Goal: Information Seeking & Learning: Learn about a topic

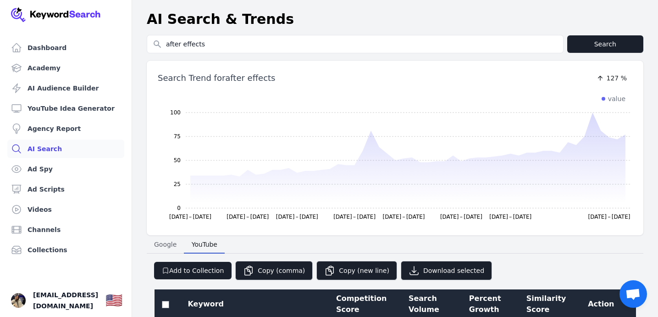
select select "50"
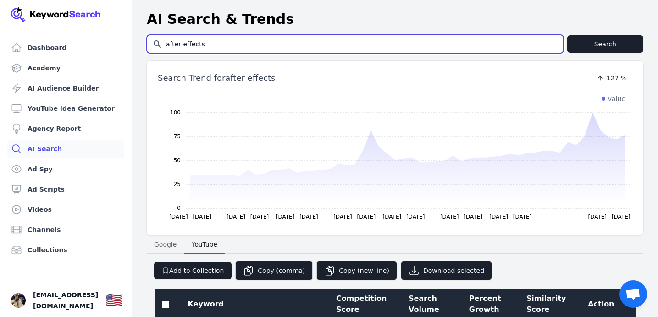
click at [261, 39] on input "after effects" at bounding box center [355, 43] width 416 height 17
type input "best ai tools"
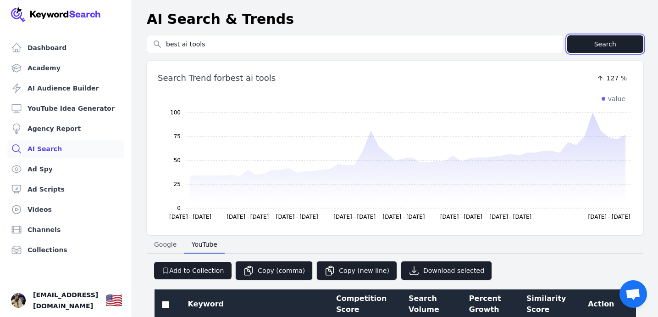
click at [579, 38] on button "Search" at bounding box center [606, 43] width 77 height 17
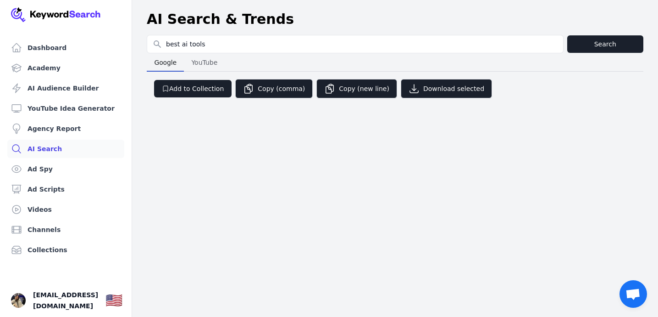
click at [196, 61] on span "YouTube" at bounding box center [204, 62] width 33 height 13
select select "50"
click at [166, 62] on span "Google" at bounding box center [166, 62] width 30 height 13
click at [201, 62] on span "YouTube" at bounding box center [204, 62] width 33 height 13
select select "50"
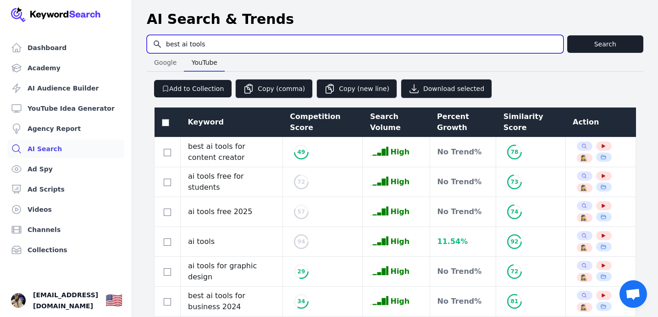
click at [206, 46] on input "best ai tools" at bounding box center [355, 43] width 416 height 17
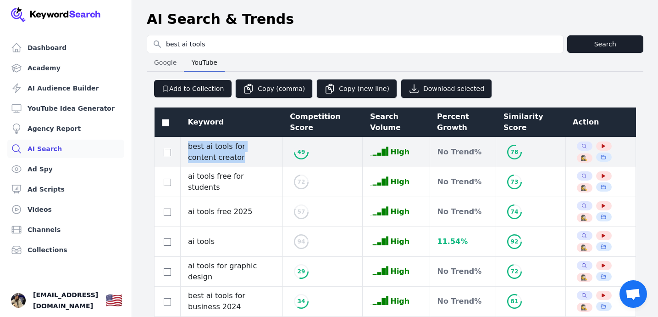
drag, startPoint x: 217, startPoint y: 159, endPoint x: 186, endPoint y: 147, distance: 33.8
click at [185, 147] on td "best ai tools for content creator" at bounding box center [232, 152] width 102 height 30
copy td "best ai tools for content creator"
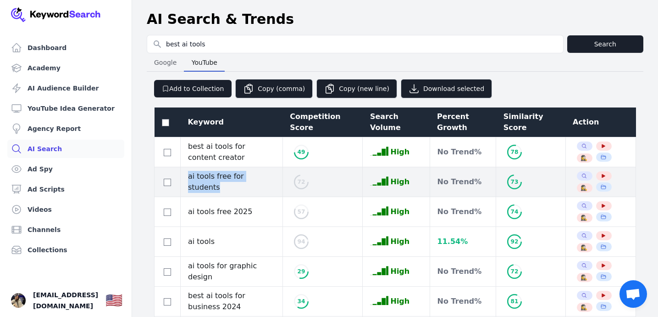
drag, startPoint x: 188, startPoint y: 182, endPoint x: 268, endPoint y: 181, distance: 79.8
click at [268, 181] on td "ai tools free for students" at bounding box center [232, 182] width 102 height 30
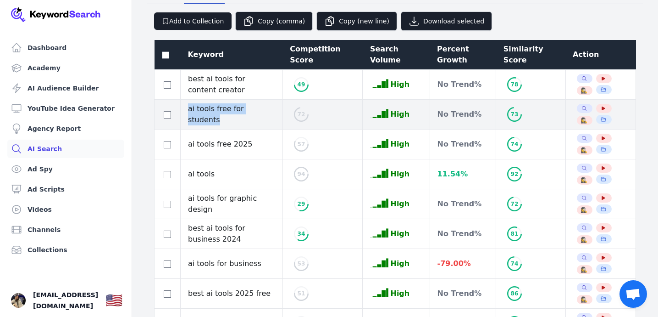
scroll to position [67, 0]
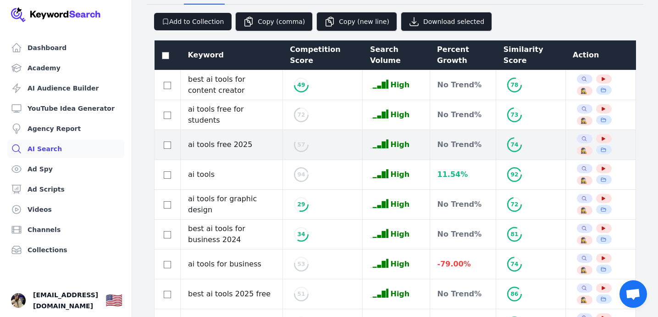
drag, startPoint x: 190, startPoint y: 145, endPoint x: 260, endPoint y: 145, distance: 69.7
click at [261, 145] on td "ai tools free 2025" at bounding box center [232, 145] width 102 height 30
drag, startPoint x: 188, startPoint y: 145, endPoint x: 250, endPoint y: 145, distance: 61.9
click at [251, 145] on td "ai tools free 2025" at bounding box center [232, 145] width 102 height 30
copy td "ai tools free 2025"
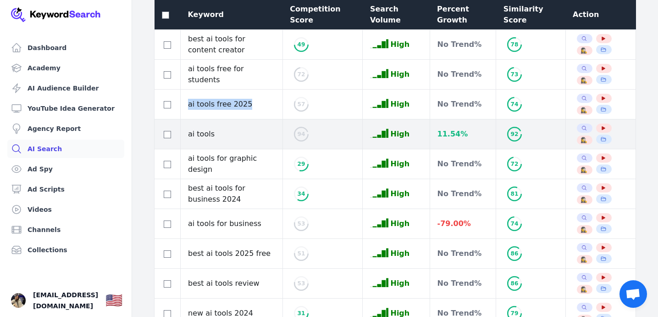
scroll to position [112, 0]
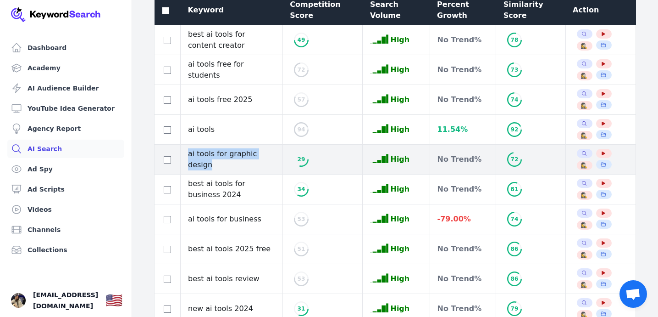
drag, startPoint x: 189, startPoint y: 161, endPoint x: 280, endPoint y: 161, distance: 91.3
click at [280, 161] on td "ai tools for graphic design" at bounding box center [232, 160] width 102 height 30
copy td "ai tools for graphic design"
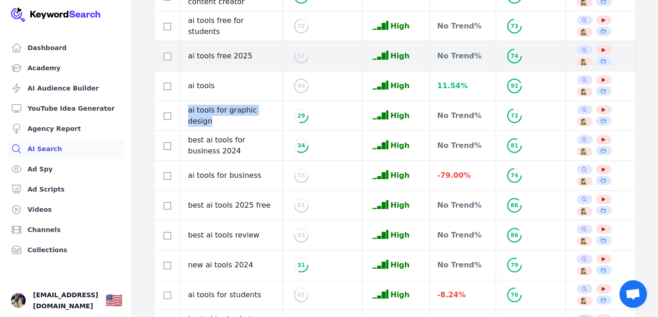
scroll to position [155, 0]
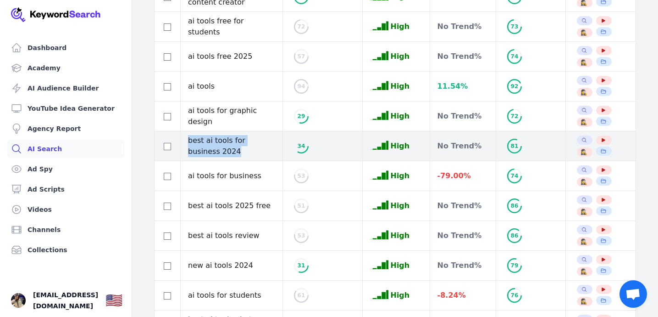
drag, startPoint x: 189, startPoint y: 141, endPoint x: 268, endPoint y: 149, distance: 79.4
click at [268, 150] on td "best ai tools for business 2024" at bounding box center [232, 146] width 102 height 30
copy td "best ai tools for business 2024"
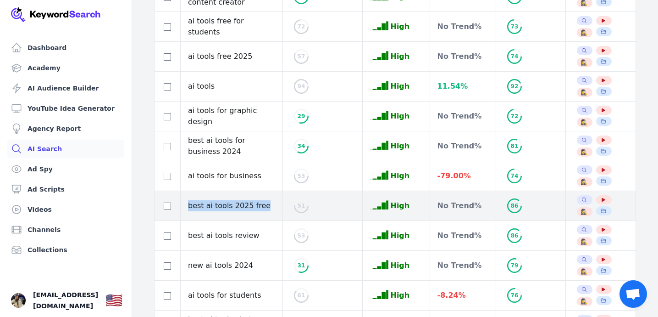
drag, startPoint x: 188, startPoint y: 207, endPoint x: 264, endPoint y: 209, distance: 75.7
click at [264, 209] on td "best ai tools 2025 free" at bounding box center [232, 206] width 102 height 30
copy td "best ai tools 2025 free"
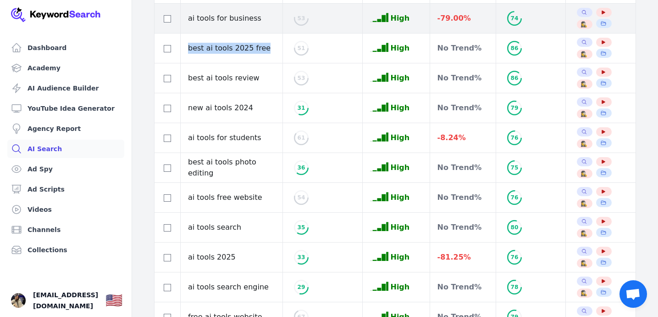
scroll to position [332, 0]
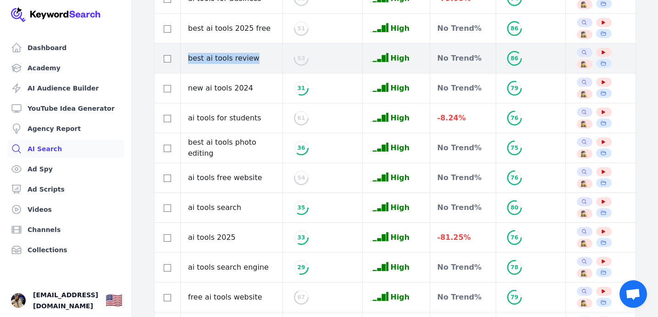
drag, startPoint x: 188, startPoint y: 57, endPoint x: 252, endPoint y: 57, distance: 64.7
click at [252, 57] on td "best ai tools review" at bounding box center [232, 59] width 102 height 30
copy td "best ai tools review"
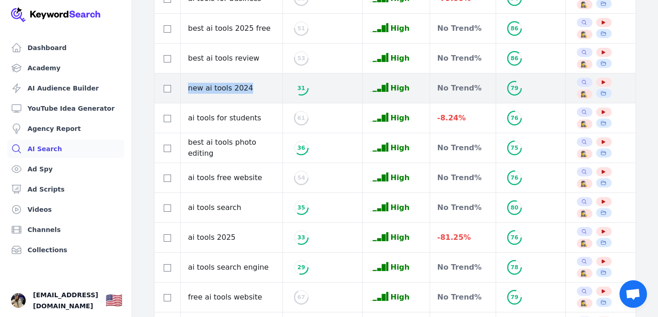
drag, startPoint x: 188, startPoint y: 89, endPoint x: 250, endPoint y: 89, distance: 62.4
click at [251, 88] on td "new ai tools 2024" at bounding box center [232, 88] width 102 height 30
copy td "new ai tools 2024"
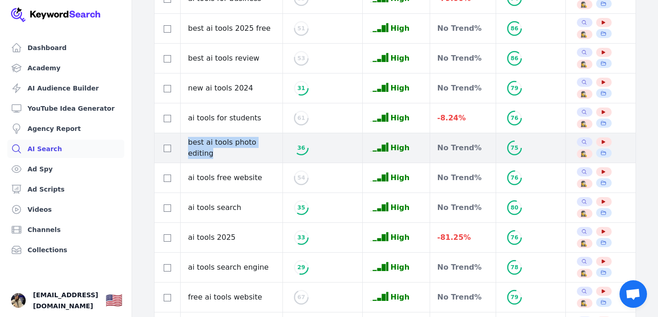
drag, startPoint x: 189, startPoint y: 148, endPoint x: 276, endPoint y: 146, distance: 87.2
click at [276, 146] on td "best ai tools photo editing" at bounding box center [232, 148] width 102 height 30
copy td "best ai tools photo editing"
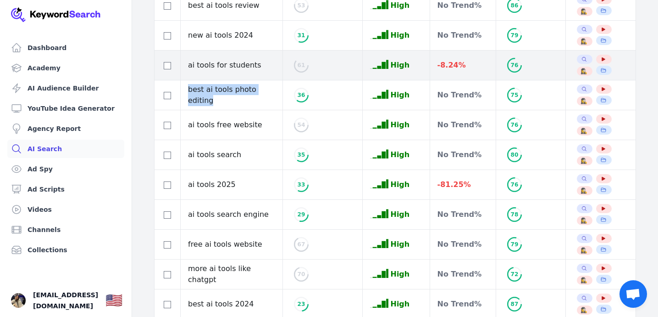
scroll to position [385, 0]
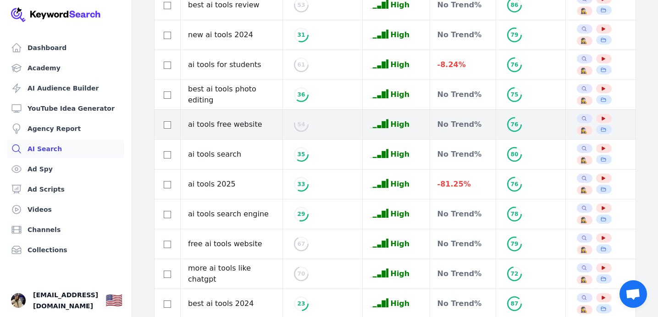
drag, startPoint x: 189, startPoint y: 126, endPoint x: 256, endPoint y: 119, distance: 66.9
click at [256, 119] on td "ai tools free website" at bounding box center [232, 125] width 102 height 30
copy td "ai tools free website"
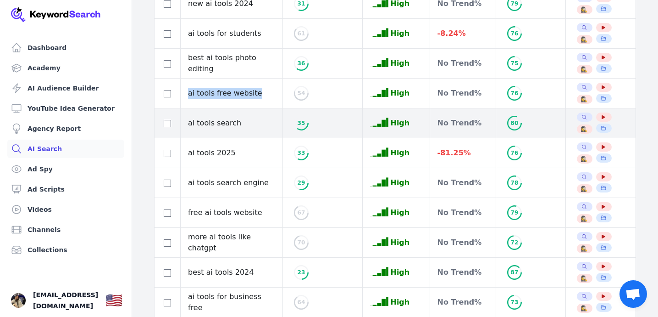
scroll to position [419, 0]
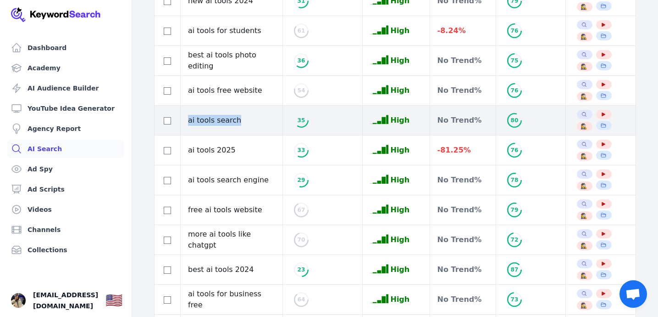
drag, startPoint x: 189, startPoint y: 120, endPoint x: 235, endPoint y: 119, distance: 46.3
click at [235, 119] on td "ai tools search" at bounding box center [232, 121] width 102 height 30
copy td "ai tools search"
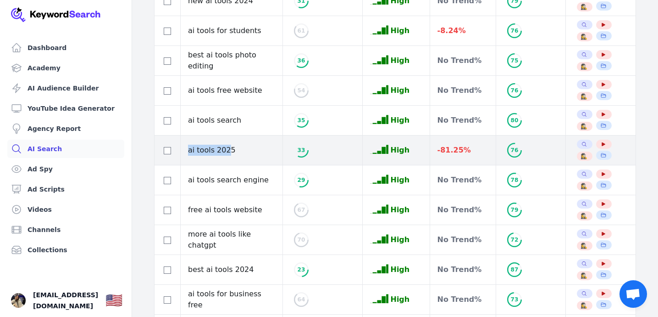
drag, startPoint x: 189, startPoint y: 148, endPoint x: 228, endPoint y: 150, distance: 39.5
click at [228, 149] on td "ai tools 2025" at bounding box center [232, 150] width 102 height 30
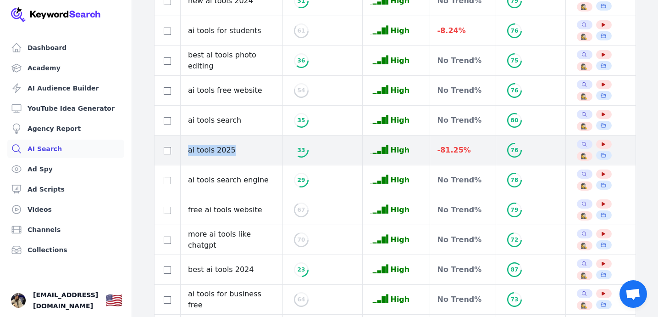
drag, startPoint x: 189, startPoint y: 151, endPoint x: 232, endPoint y: 151, distance: 43.6
click at [232, 151] on td "ai tools 2025" at bounding box center [232, 150] width 102 height 30
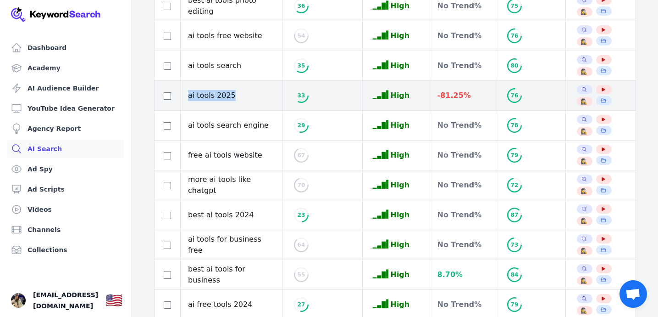
scroll to position [488, 0]
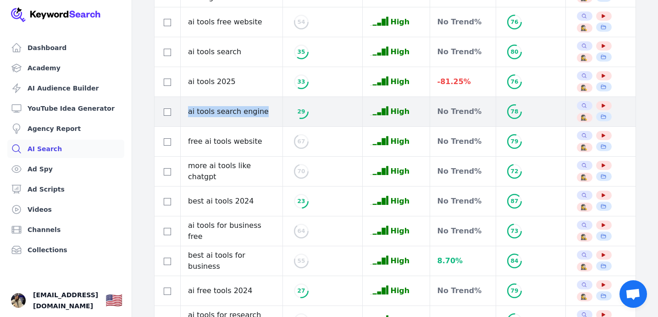
drag, startPoint x: 188, startPoint y: 112, endPoint x: 260, endPoint y: 112, distance: 71.6
click at [260, 112] on td "ai tools search engine" at bounding box center [232, 112] width 102 height 30
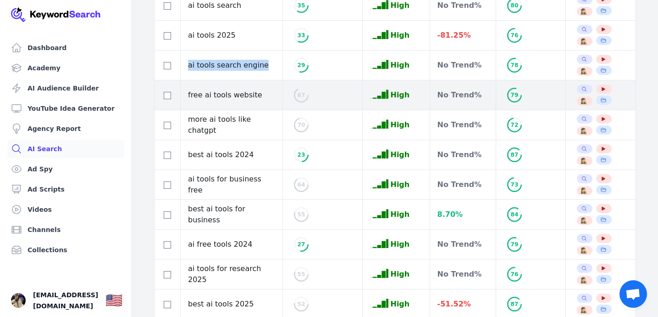
scroll to position [540, 0]
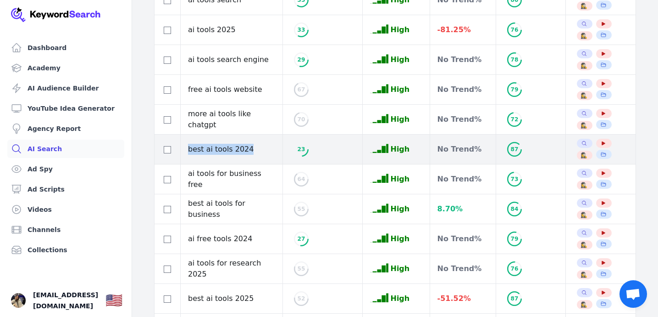
drag, startPoint x: 188, startPoint y: 149, endPoint x: 251, endPoint y: 148, distance: 63.3
click at [251, 148] on td "best ai tools 2024" at bounding box center [232, 149] width 102 height 30
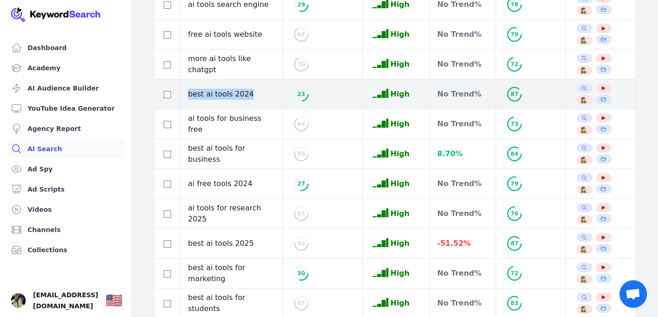
scroll to position [595, 0]
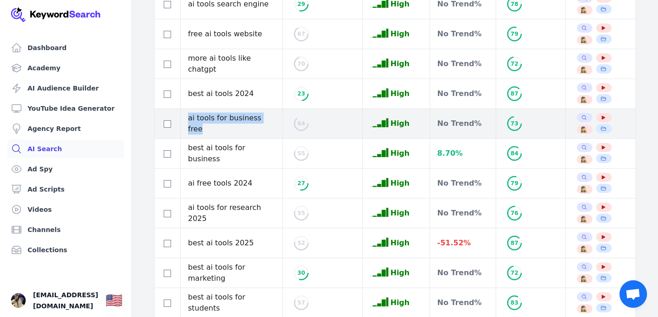
drag, startPoint x: 188, startPoint y: 125, endPoint x: 271, endPoint y: 122, distance: 82.6
click at [271, 122] on td "ai tools for business free" at bounding box center [232, 124] width 102 height 30
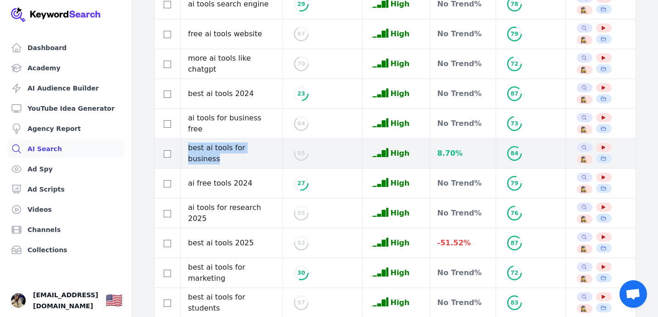
drag, startPoint x: 188, startPoint y: 154, endPoint x: 271, endPoint y: 155, distance: 83.1
click at [272, 155] on td "best ai tools for business" at bounding box center [232, 154] width 102 height 30
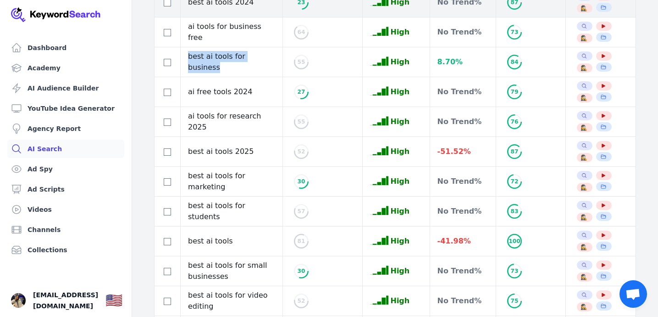
scroll to position [692, 0]
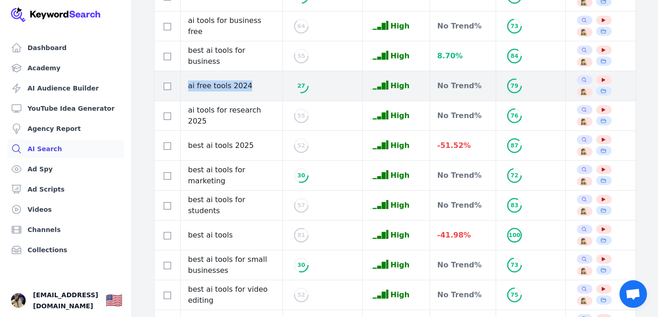
drag, startPoint x: 188, startPoint y: 85, endPoint x: 249, endPoint y: 85, distance: 60.6
click at [249, 85] on td "ai free tools 2024" at bounding box center [232, 86] width 102 height 30
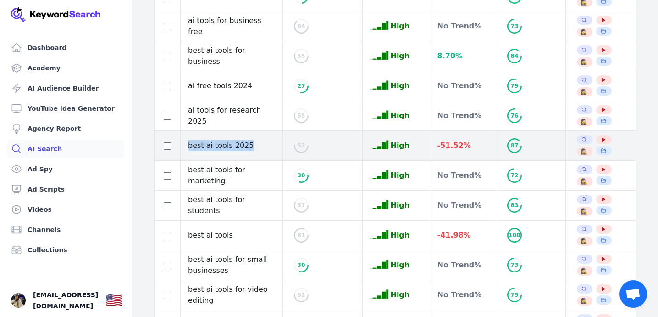
drag, startPoint x: 188, startPoint y: 146, endPoint x: 249, endPoint y: 146, distance: 61.5
click at [250, 146] on td "best ai tools 2025" at bounding box center [232, 146] width 102 height 30
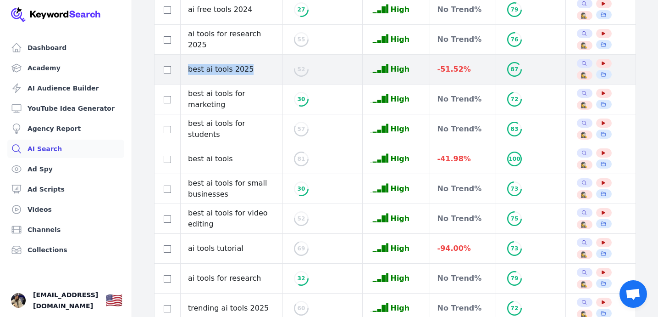
scroll to position [778, 0]
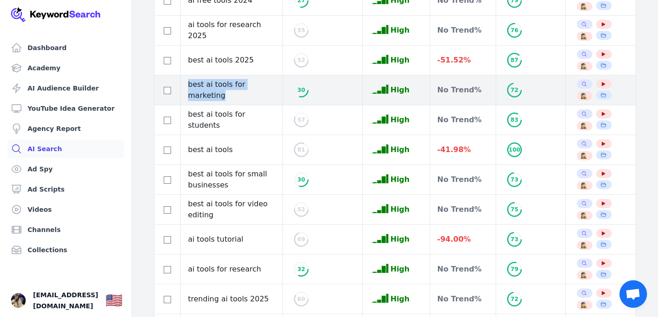
drag, startPoint x: 188, startPoint y: 90, endPoint x: 276, endPoint y: 92, distance: 88.1
click at [276, 92] on td "best ai tools for marketing" at bounding box center [232, 90] width 102 height 30
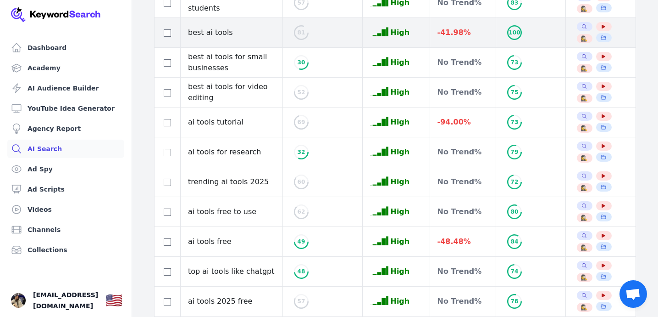
scroll to position [895, 0]
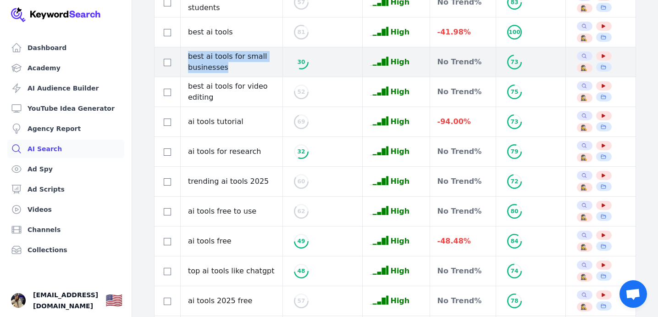
drag, startPoint x: 189, startPoint y: 56, endPoint x: 229, endPoint y: 65, distance: 41.2
click at [229, 65] on td "best ai tools for small businesses" at bounding box center [232, 62] width 102 height 30
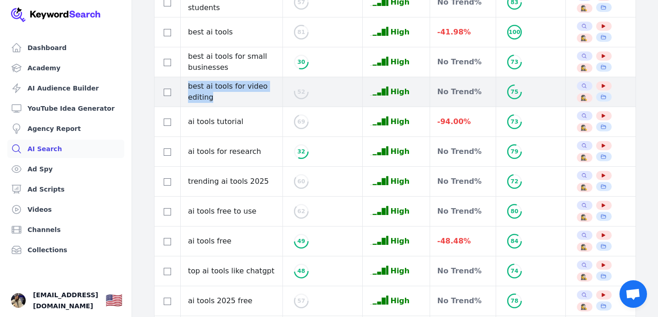
drag, startPoint x: 188, startPoint y: 85, endPoint x: 211, endPoint y: 95, distance: 24.6
click at [212, 95] on td "best ai tools for video editing" at bounding box center [232, 92] width 102 height 30
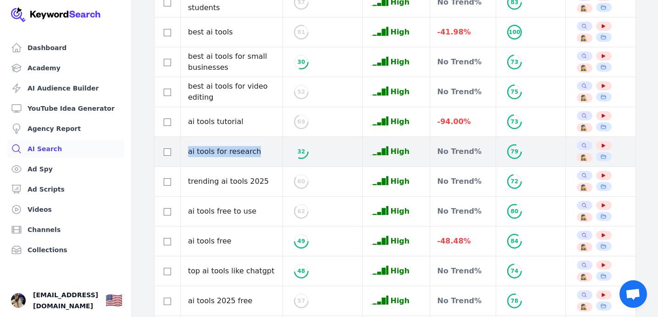
drag, startPoint x: 189, startPoint y: 152, endPoint x: 253, endPoint y: 150, distance: 64.3
click at [253, 150] on td "ai tools for research" at bounding box center [232, 152] width 102 height 30
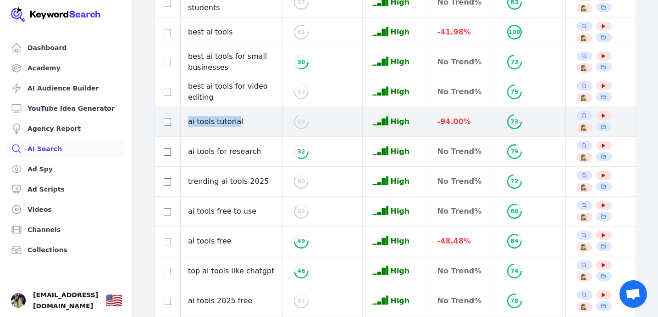
drag, startPoint x: 189, startPoint y: 122, endPoint x: 234, endPoint y: 122, distance: 45.9
click at [234, 122] on td "ai tools tutorial" at bounding box center [232, 122] width 102 height 30
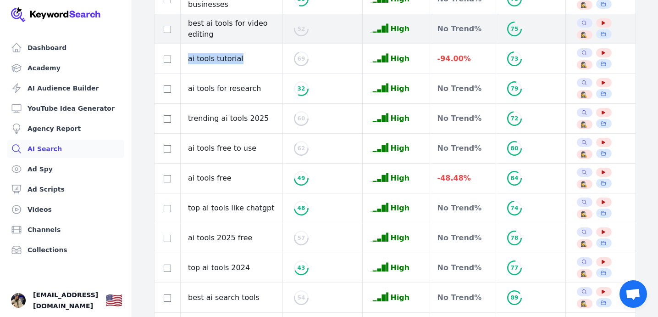
scroll to position [960, 0]
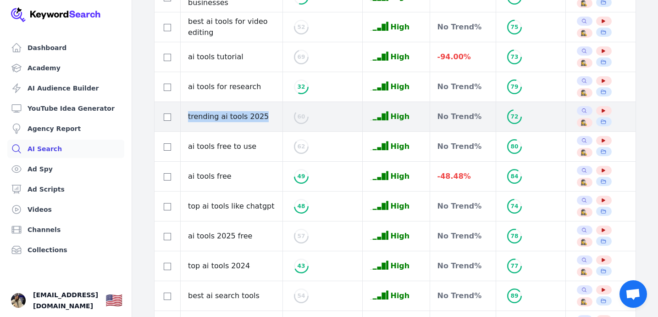
drag, startPoint x: 189, startPoint y: 117, endPoint x: 271, endPoint y: 117, distance: 82.1
click at [270, 117] on td "trending ai tools 2025" at bounding box center [232, 117] width 102 height 30
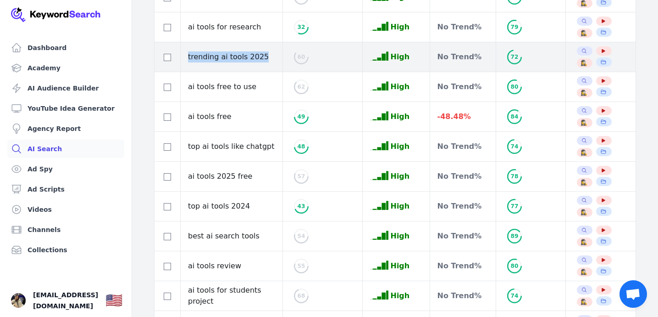
scroll to position [1021, 0]
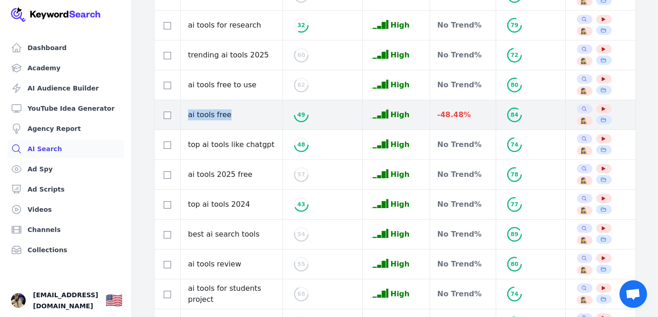
drag, startPoint x: 189, startPoint y: 115, endPoint x: 229, endPoint y: 116, distance: 40.4
click at [229, 116] on td "ai tools free" at bounding box center [232, 115] width 102 height 30
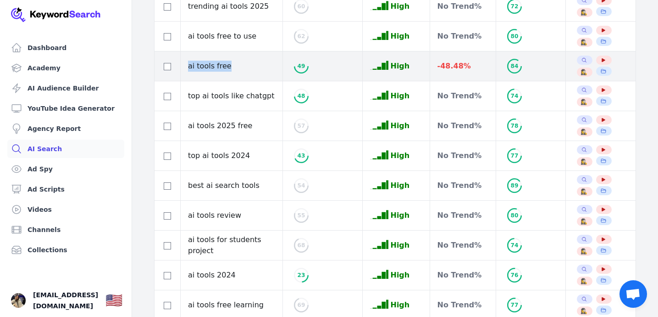
scroll to position [1079, 0]
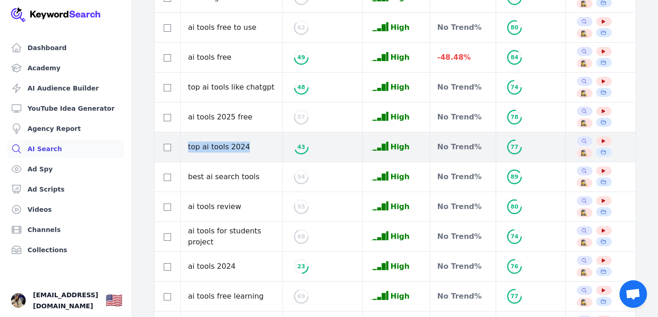
drag, startPoint x: 188, startPoint y: 148, endPoint x: 250, endPoint y: 144, distance: 62.1
click at [251, 144] on td "top ai tools 2024" at bounding box center [232, 147] width 102 height 30
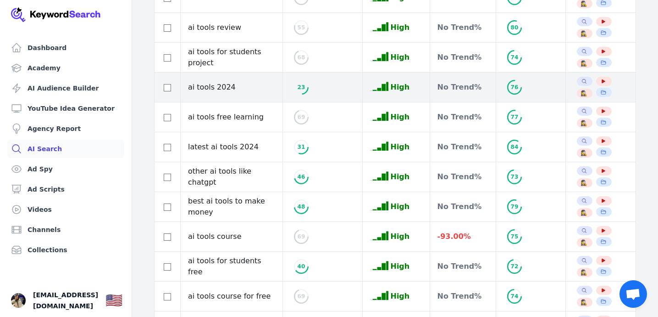
scroll to position [1265, 0]
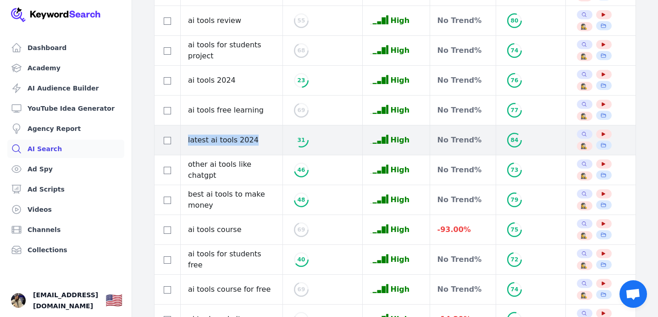
drag, startPoint x: 188, startPoint y: 141, endPoint x: 250, endPoint y: 139, distance: 61.5
click at [250, 139] on td "latest ai tools 2024" at bounding box center [232, 140] width 102 height 30
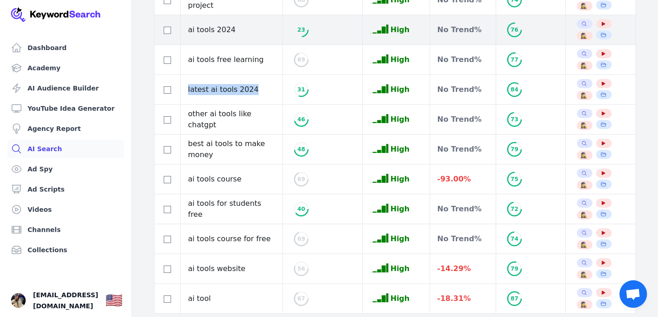
scroll to position [1331, 0]
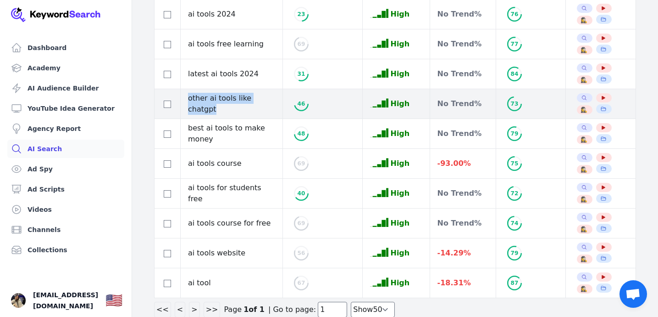
drag, startPoint x: 189, startPoint y: 106, endPoint x: 273, endPoint y: 103, distance: 84.9
click at [273, 103] on td "other ai tools like chatgpt" at bounding box center [232, 104] width 102 height 30
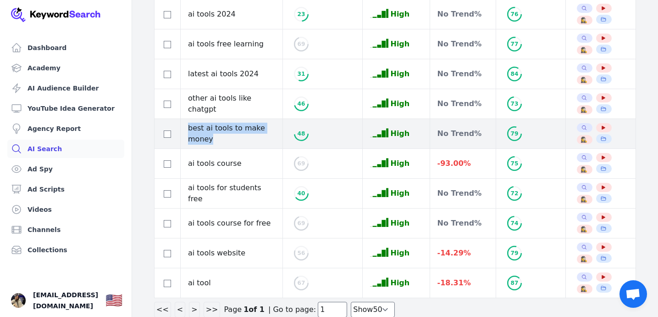
drag, startPoint x: 189, startPoint y: 129, endPoint x: 212, endPoint y: 136, distance: 23.5
click at [212, 136] on td "best ai tools to make money" at bounding box center [232, 134] width 102 height 30
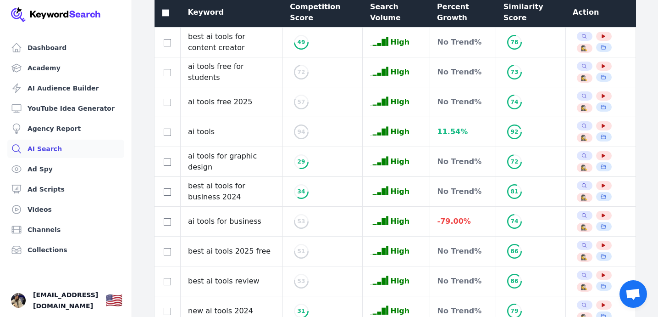
scroll to position [0, 0]
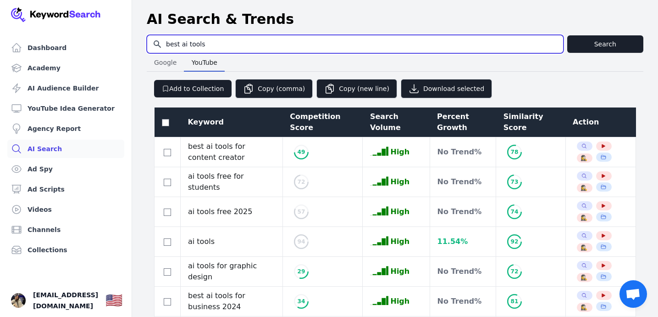
drag, startPoint x: 179, startPoint y: 46, endPoint x: 164, endPoint y: 45, distance: 15.2
click at [164, 45] on input "best ai tools" at bounding box center [355, 43] width 416 height 17
type input "top ai tools"
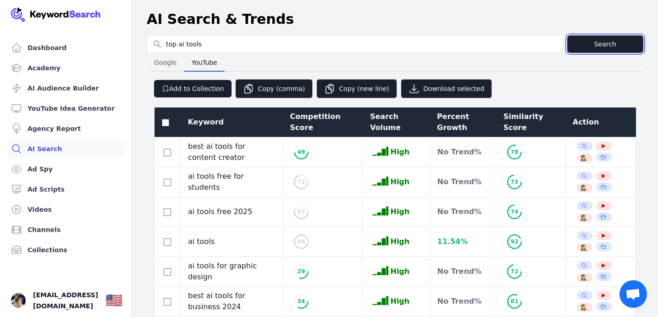
click at [602, 39] on button "Search" at bounding box center [606, 43] width 77 height 17
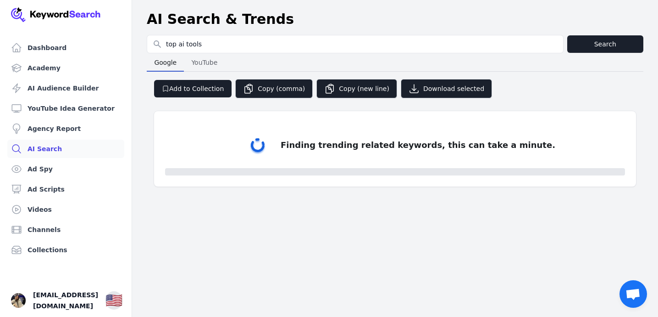
select select "50"
click at [201, 64] on span "YouTube" at bounding box center [204, 62] width 33 height 13
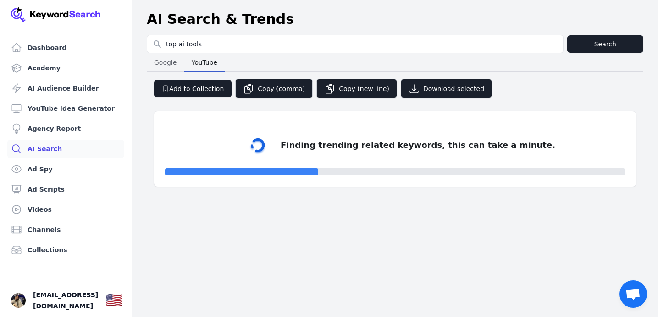
select select "50"
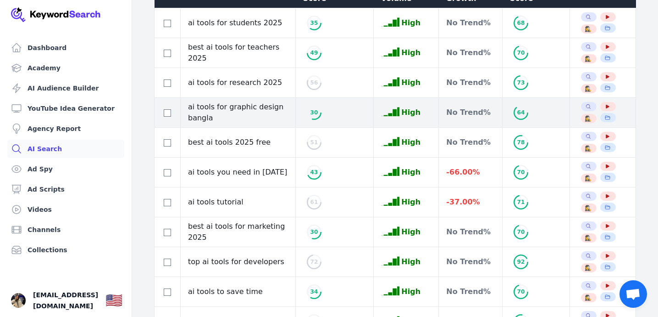
scroll to position [167, 0]
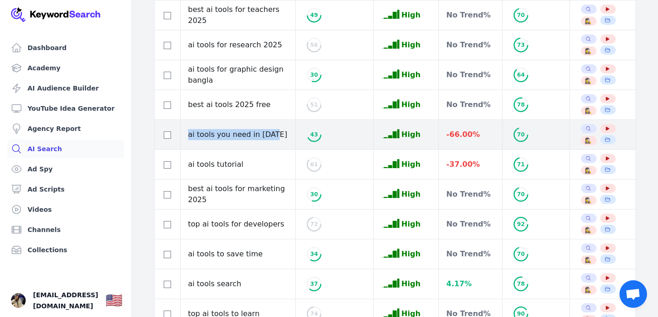
drag, startPoint x: 188, startPoint y: 135, endPoint x: 274, endPoint y: 133, distance: 86.3
click at [274, 133] on td "ai tools you need in 2024" at bounding box center [238, 135] width 115 height 30
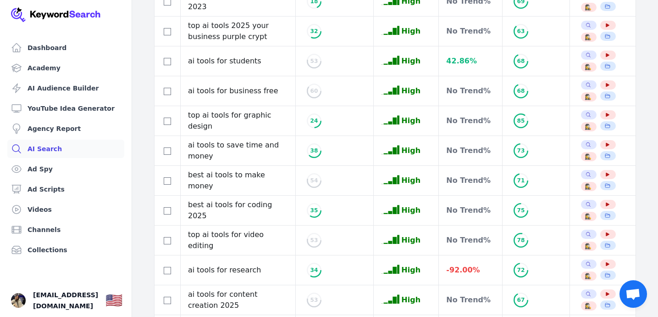
scroll to position [656, 0]
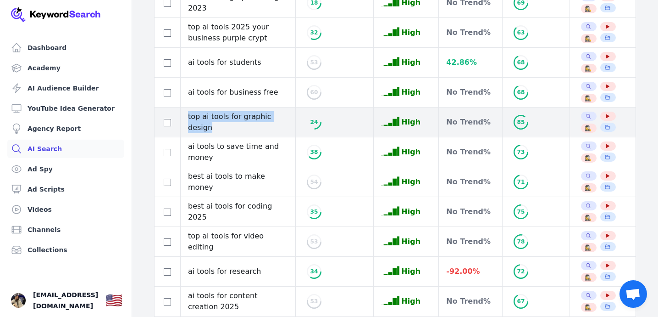
drag, startPoint x: 184, startPoint y: 124, endPoint x: 286, endPoint y: 123, distance: 101.9
click at [286, 123] on td "top ai tools for graphic design" at bounding box center [238, 122] width 115 height 30
copy td "top ai tools for graphic design"
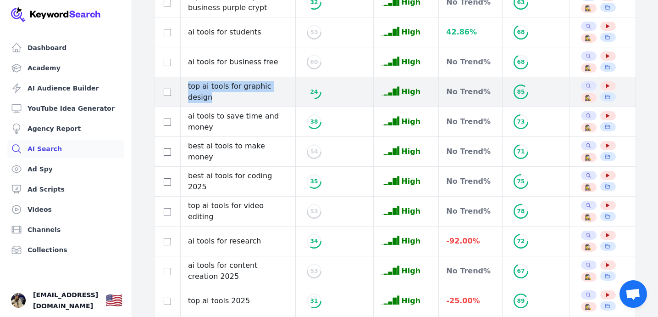
scroll to position [689, 0]
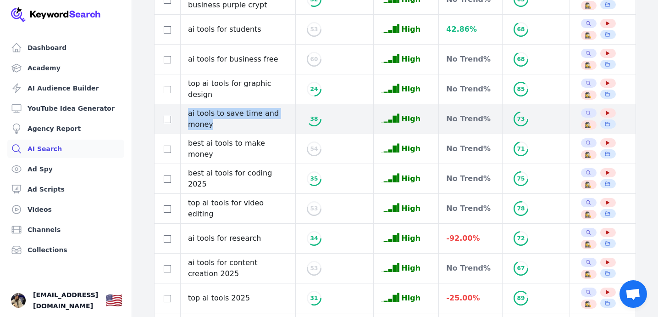
drag, startPoint x: 189, startPoint y: 120, endPoint x: 291, endPoint y: 121, distance: 102.8
click at [292, 121] on td "ai tools to save time and money" at bounding box center [238, 119] width 115 height 30
copy td "ai tools to save time and money"
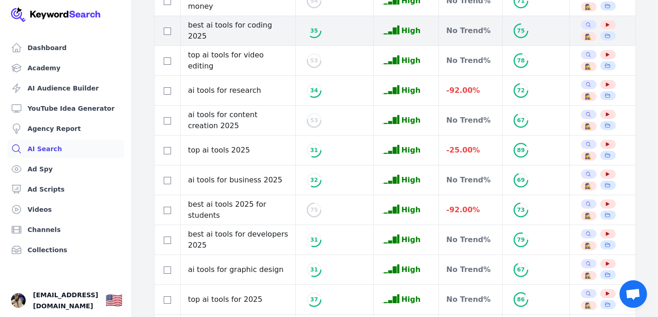
scroll to position [837, 0]
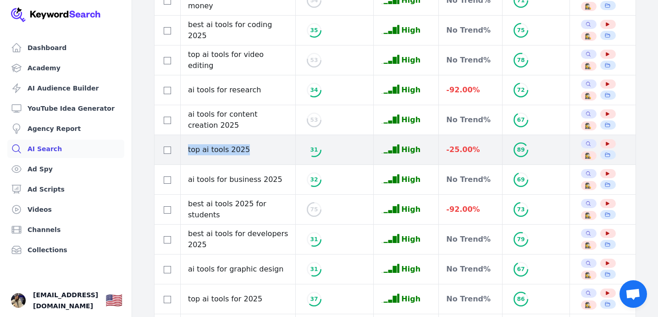
drag, startPoint x: 189, startPoint y: 151, endPoint x: 246, endPoint y: 150, distance: 57.4
click at [246, 150] on td "top ai tools 2025" at bounding box center [238, 150] width 115 height 30
copy td "top ai tools 2025"
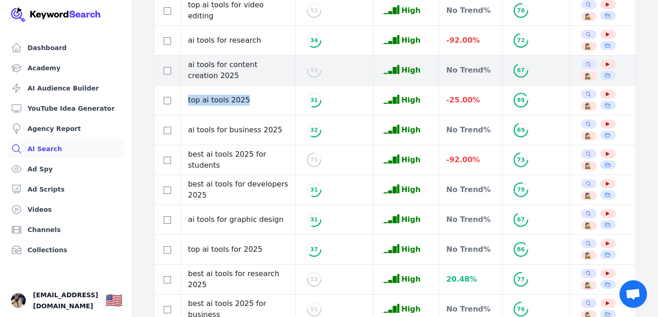
scroll to position [893, 0]
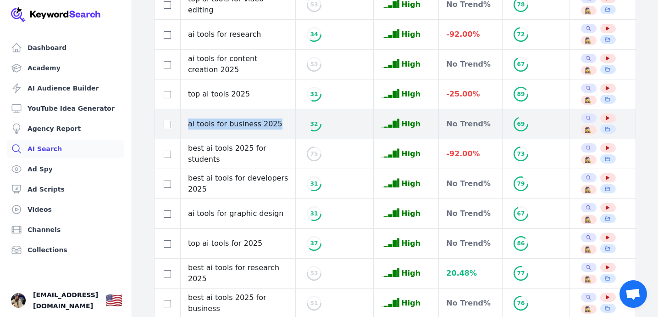
drag, startPoint x: 189, startPoint y: 125, endPoint x: 274, endPoint y: 127, distance: 85.4
click at [274, 127] on td "ai tools for business 2025" at bounding box center [238, 124] width 115 height 30
copy td "ai tools for business 2025"
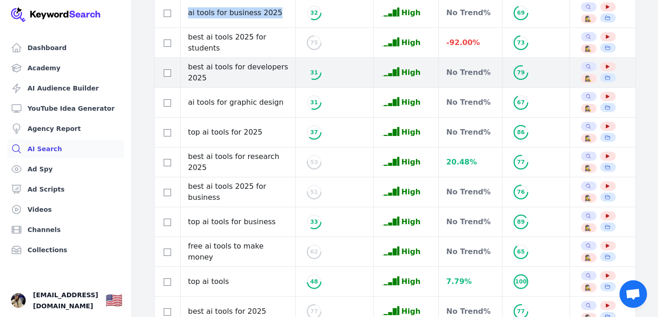
scroll to position [1004, 0]
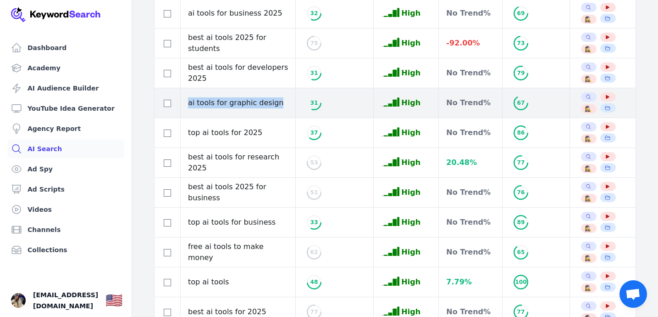
drag, startPoint x: 189, startPoint y: 104, endPoint x: 275, endPoint y: 102, distance: 86.8
click at [276, 102] on td "ai tools for graphic design" at bounding box center [238, 103] width 115 height 30
copy td "ai tools for graphic design"
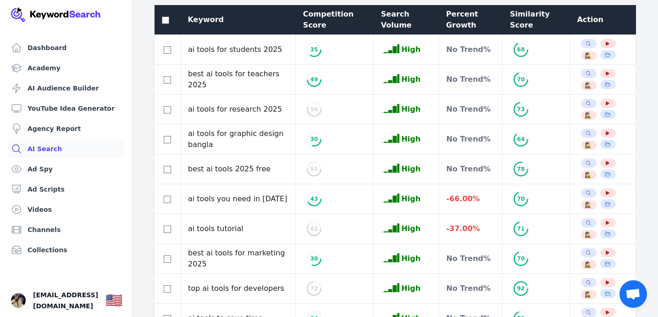
scroll to position [0, 0]
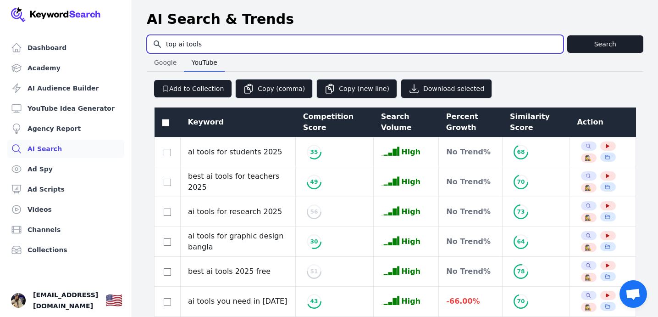
click at [229, 43] on input "top ai tools" at bounding box center [355, 43] width 416 height 17
type input "ai video editor"
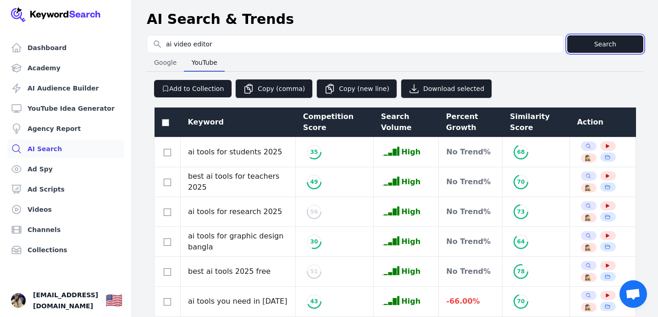
click at [604, 43] on button "Search" at bounding box center [606, 43] width 77 height 17
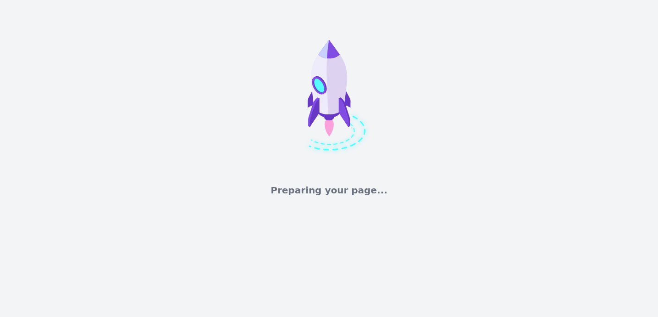
select select "50"
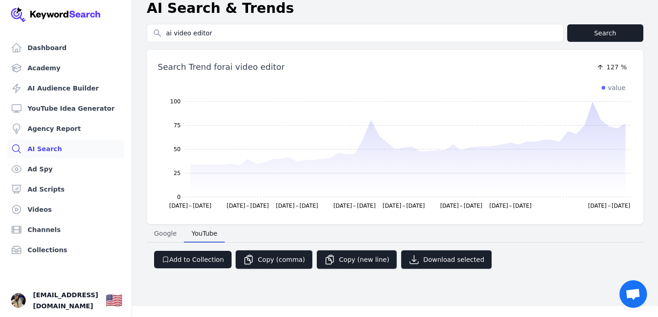
scroll to position [11, 0]
click at [169, 236] on span "Google" at bounding box center [166, 233] width 30 height 13
select select "50"
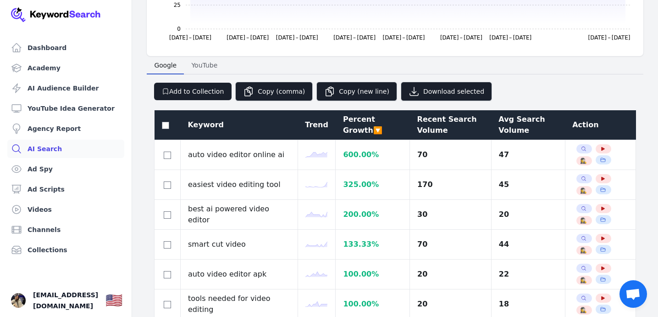
scroll to position [173, 0]
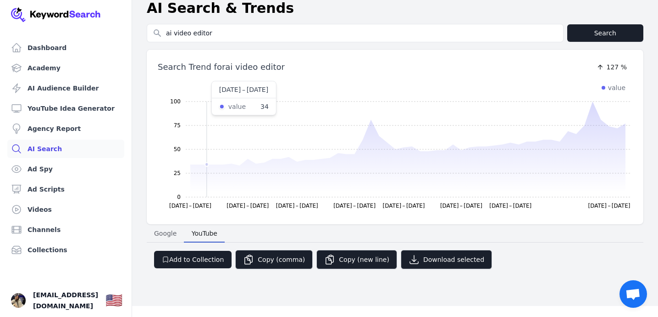
scroll to position [11, 0]
click at [599, 30] on button "Search" at bounding box center [606, 32] width 77 height 17
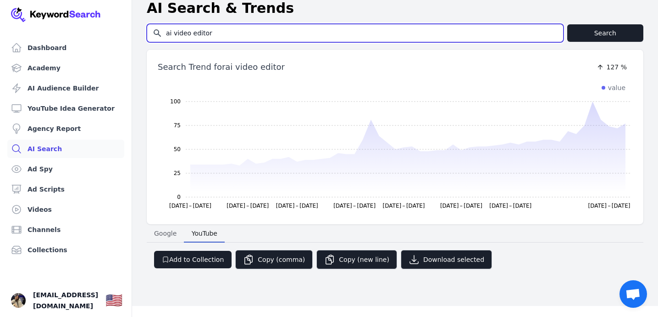
click at [240, 31] on input "ai video editor" at bounding box center [355, 32] width 416 height 17
type input "online income"
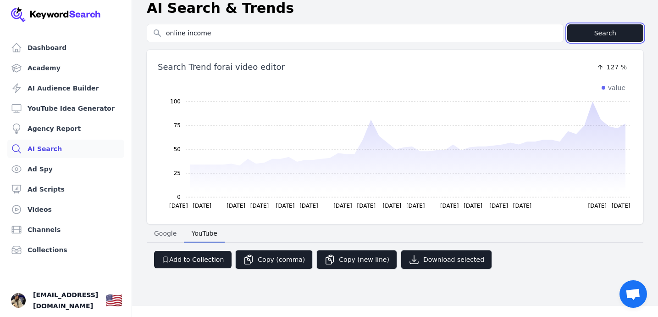
click at [574, 36] on button "Search" at bounding box center [606, 32] width 77 height 17
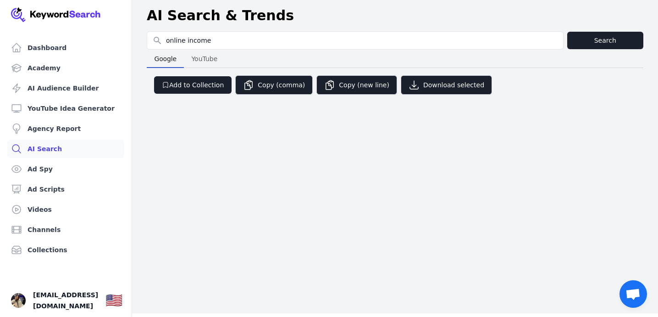
click at [208, 59] on span "YouTube" at bounding box center [204, 58] width 33 height 13
select select "50"
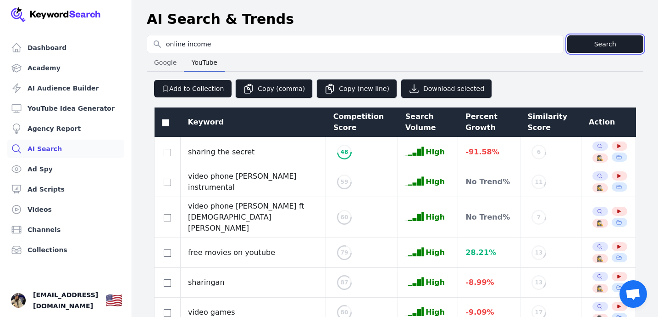
click at [587, 48] on button "Search" at bounding box center [606, 43] width 77 height 17
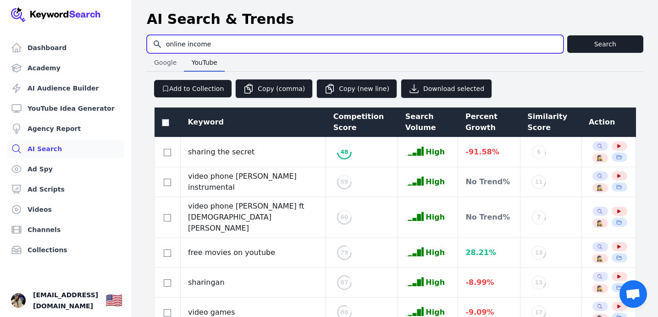
click at [365, 48] on input "online income" at bounding box center [355, 43] width 416 height 17
